Goal: Task Accomplishment & Management: Use online tool/utility

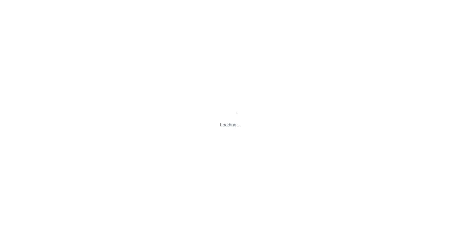
type input "[STREET_ADDRESS][PERSON_NAME][US_STATE]"
type input "[PERSON_NAME][EMAIL_ADDRESS][DOMAIN_NAME]"
type input "[EMAIL_ADDRESS][DOMAIN_NAME]"
type input "[PERSON_NAME][EMAIL_ADDRESS][DOMAIN_NAME]"
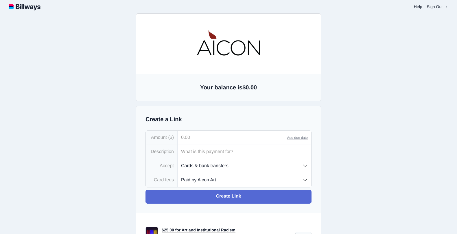
click at [221, 143] on input "tel" at bounding box center [233, 138] width 110 height 14
type input "53.00"
click at [220, 150] on input "text" at bounding box center [245, 152] width 134 height 14
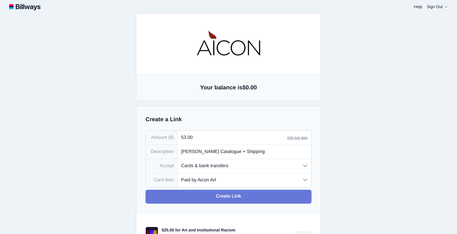
type input "[PERSON_NAME] Catalogue + Shipping"
click at [243, 194] on link "Create Link" at bounding box center [229, 197] width 166 height 14
type input "[PERSON_NAME][EMAIL_ADDRESS][DOMAIN_NAME]"
type input "[EMAIL_ADDRESS][DOMAIN_NAME]"
type input "[PERSON_NAME][EMAIL_ADDRESS][DOMAIN_NAME]"
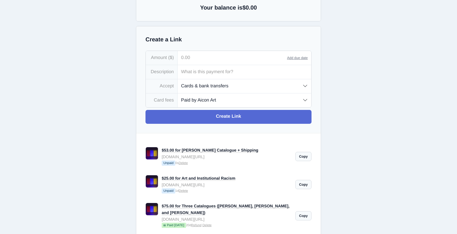
scroll to position [87, 0]
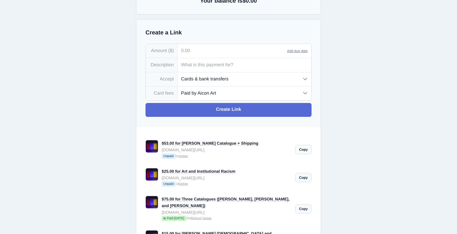
click at [307, 150] on link "Copy" at bounding box center [303, 149] width 16 height 9
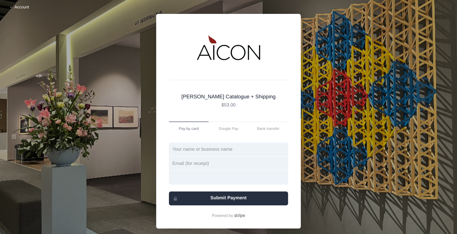
scroll to position [8, 0]
